Goal: Find specific page/section: Find specific page/section

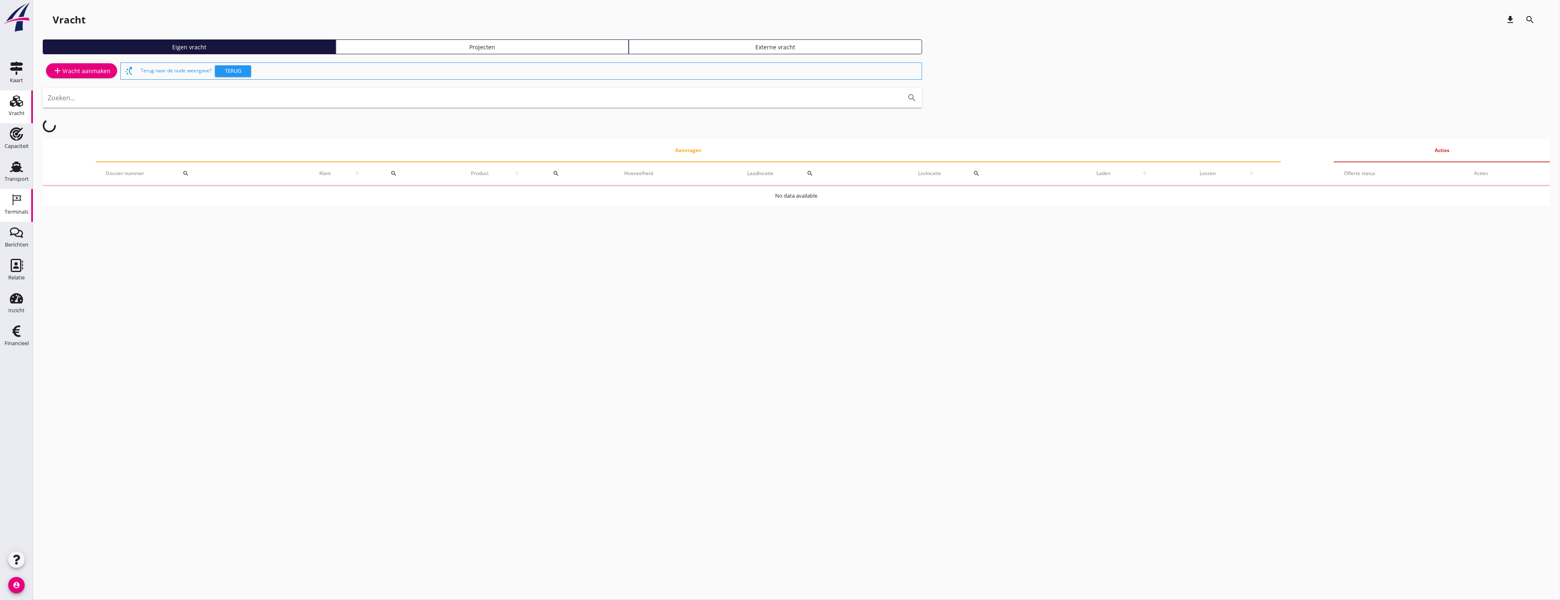
click at [8, 208] on div "Terminals" at bounding box center [17, 212] width 24 height 12
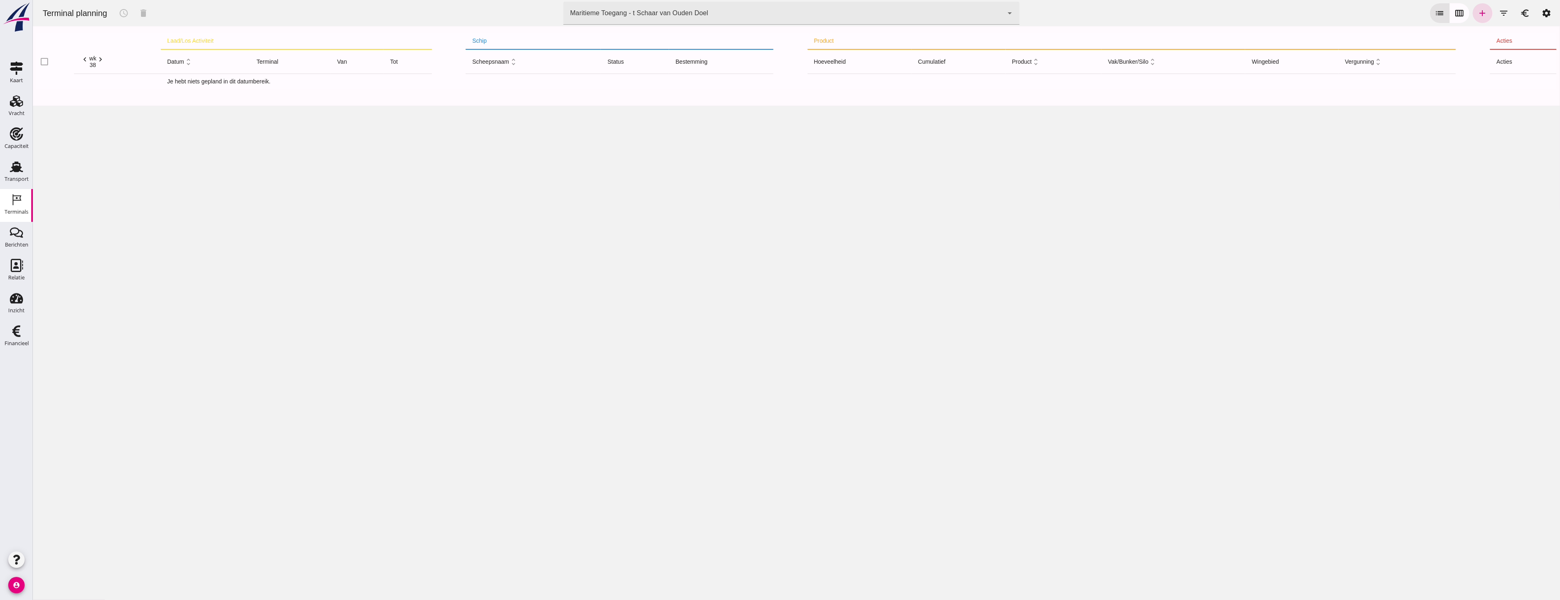
click at [892, 0] on div "Terminal planning schedule delete terminal Maritieme Toegang - t Schaar van Oud…" at bounding box center [796, 13] width 1520 height 26
click at [892, 16] on div "Maritieme Toegang - t Schaar van Ouden Doel 453b08e2-5afb-49e8-a076-b9bc6000f457" at bounding box center [783, 13] width 440 height 23
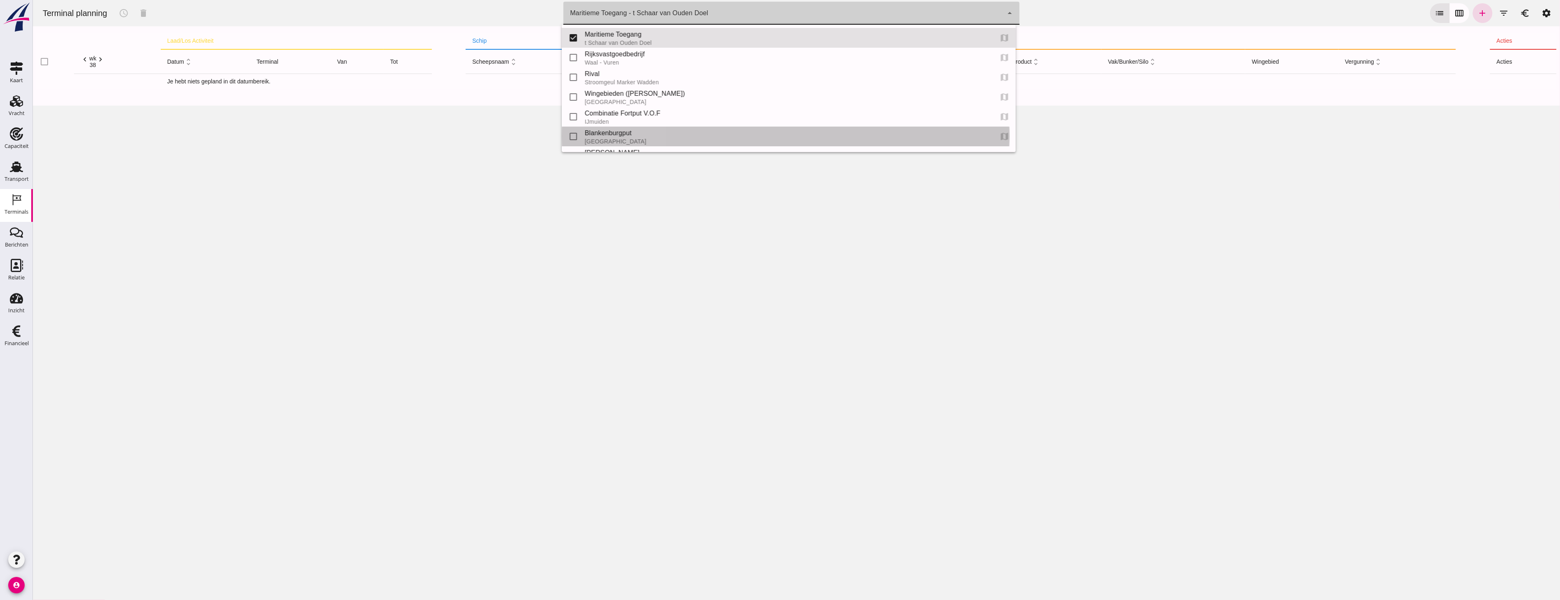
drag, startPoint x: 624, startPoint y: 145, endPoint x: 620, endPoint y: 141, distance: 5.8
click at [624, 145] on div "check_box_outline_blank Blankenburgput Rotterdam map" at bounding box center [788, 137] width 454 height 20
type input "e6c78bfd-e3f1-4bb9-b01e-b37ce3668b52"
checkbox input "false"
checkbox input "true"
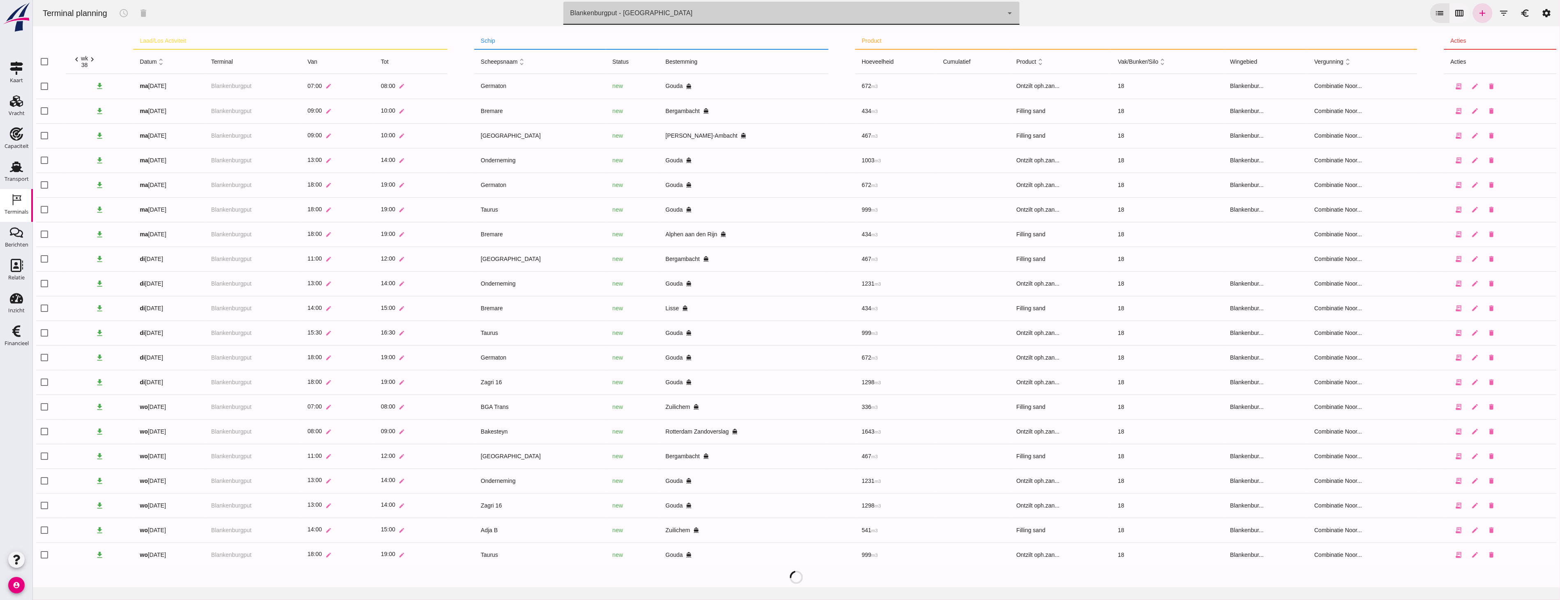
click at [1454, 13] on icon "calendar_view_week" at bounding box center [1459, 13] width 10 height 10
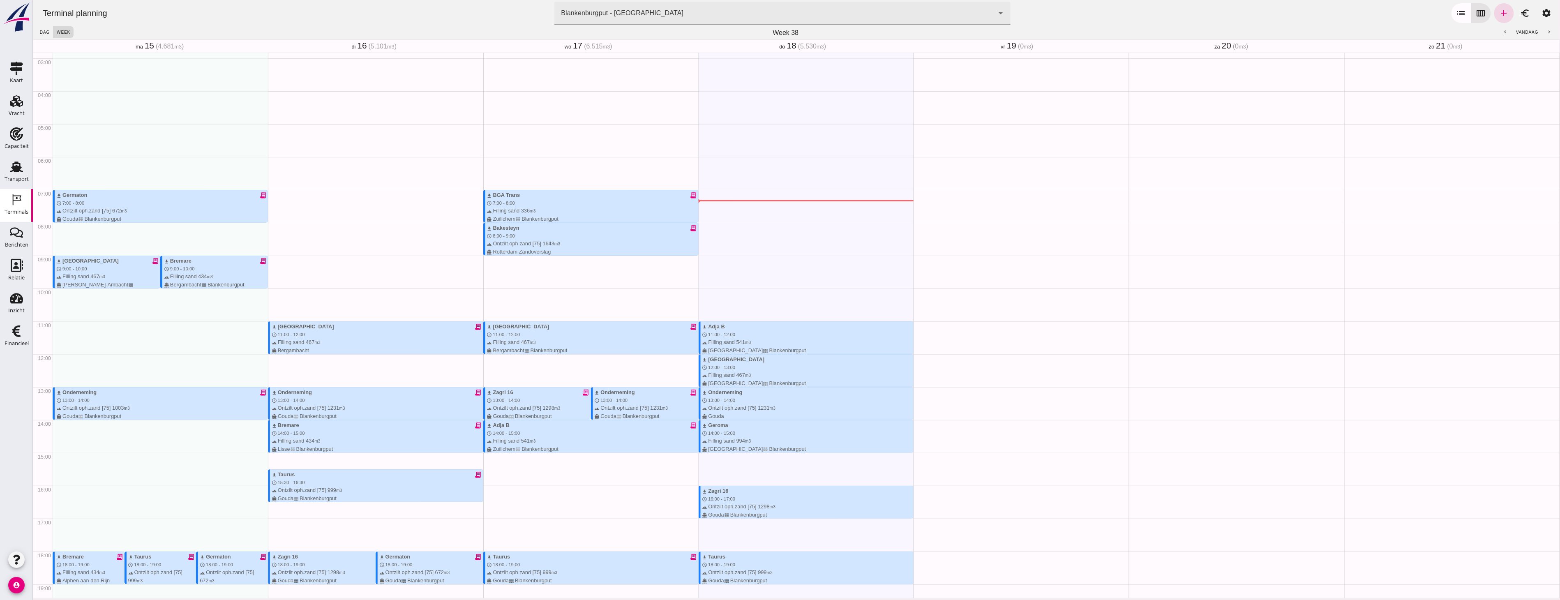
scroll to position [138, 0]
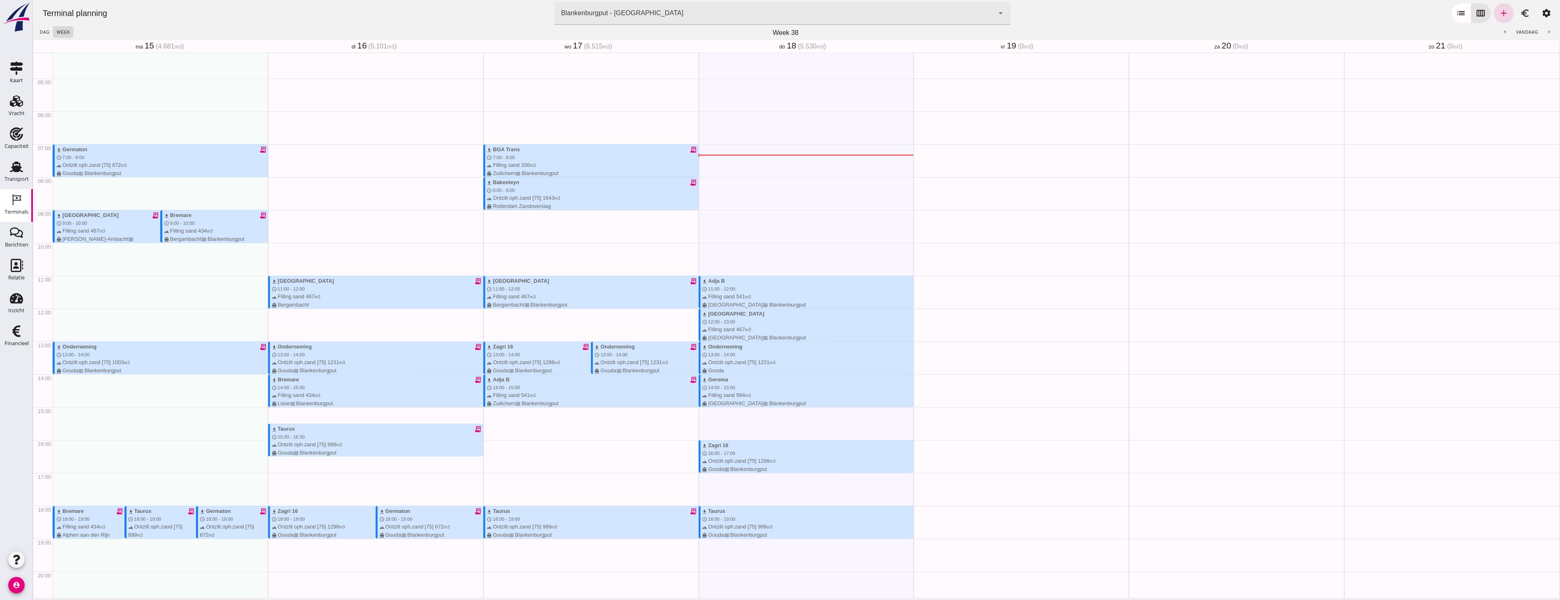
type button "calendar"
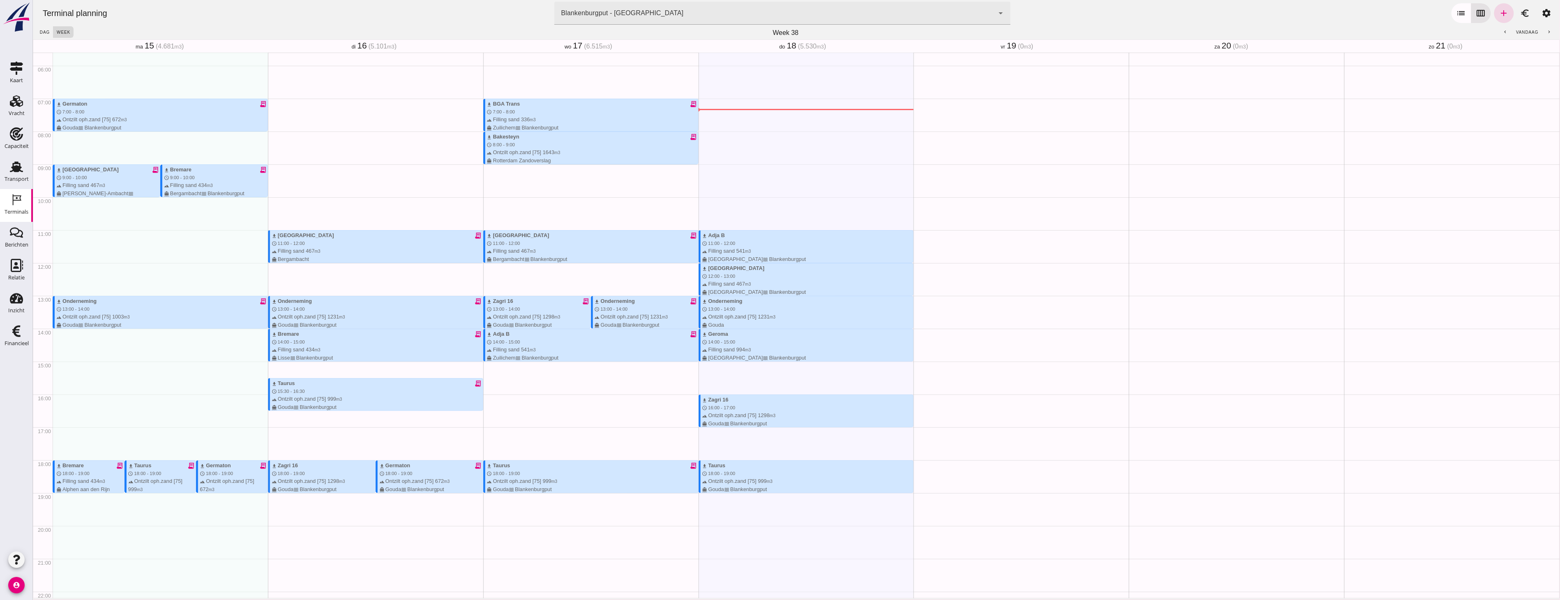
scroll to position [184, 0]
